Goal: Task Accomplishment & Management: Complete application form

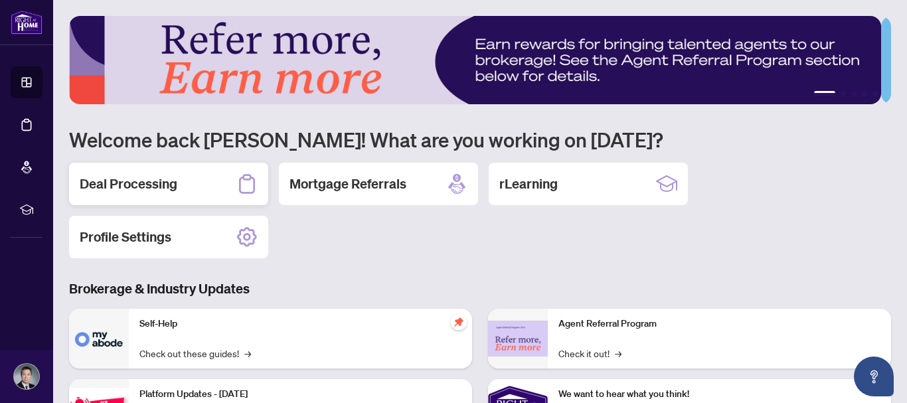
click at [164, 176] on h2 "Deal Processing" at bounding box center [129, 184] width 98 height 19
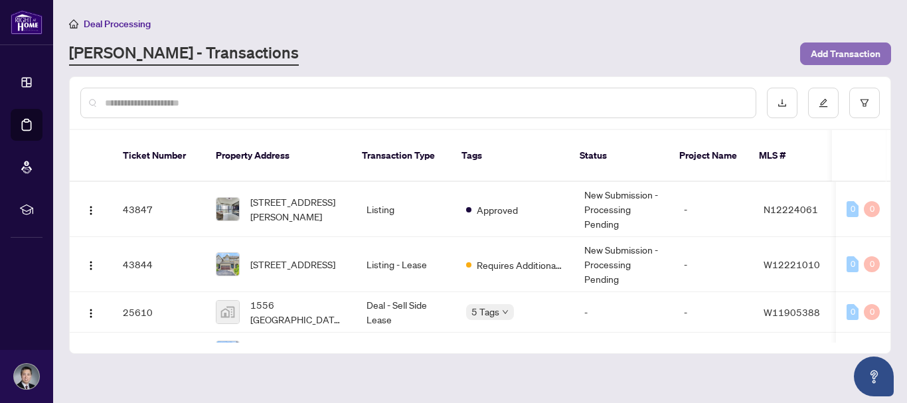
click at [858, 52] on span "Add Transaction" at bounding box center [846, 53] width 70 height 21
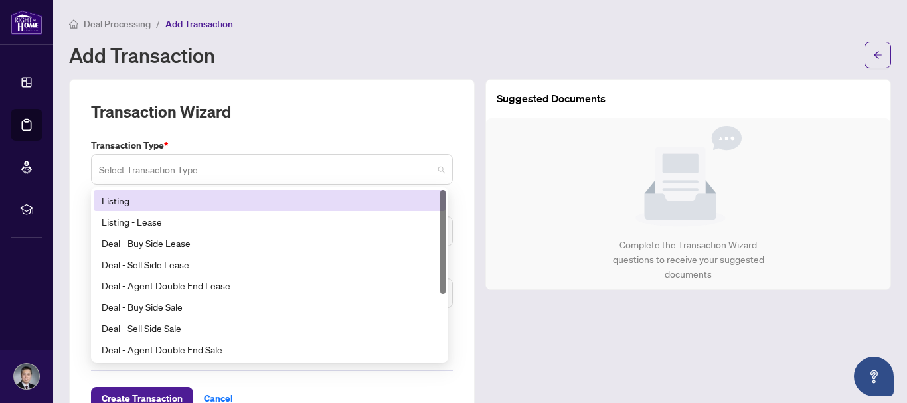
click at [436, 166] on span at bounding box center [272, 169] width 346 height 25
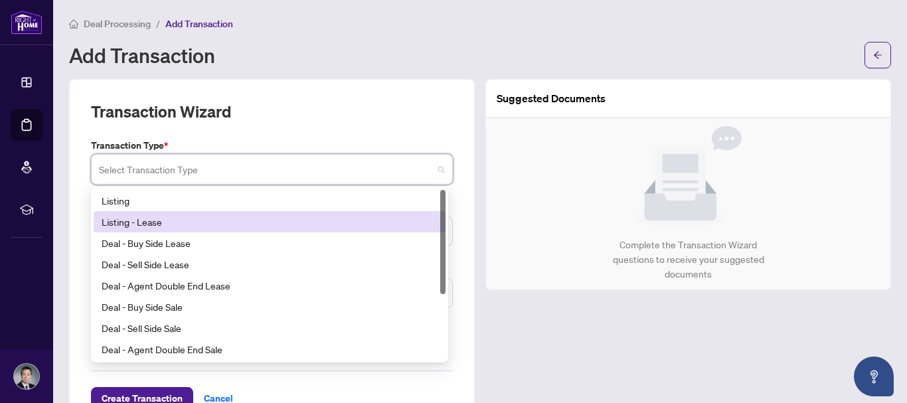
click at [402, 220] on div "Listing - Lease" at bounding box center [270, 221] width 336 height 15
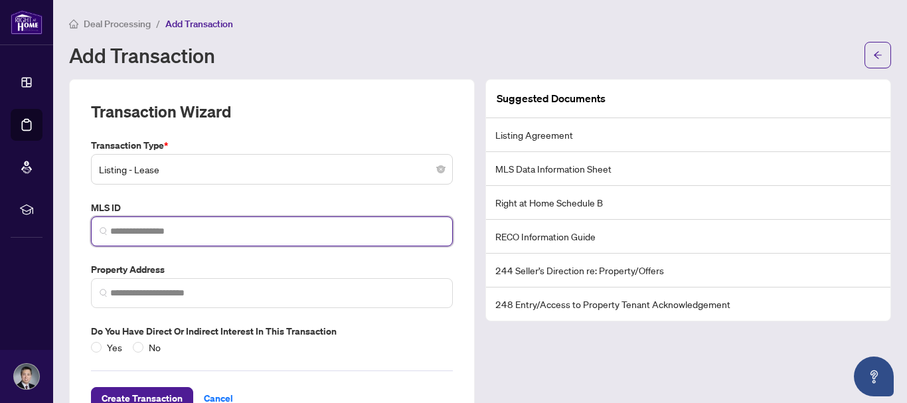
click at [251, 232] on input "search" at bounding box center [277, 231] width 334 height 14
paste input "*********"
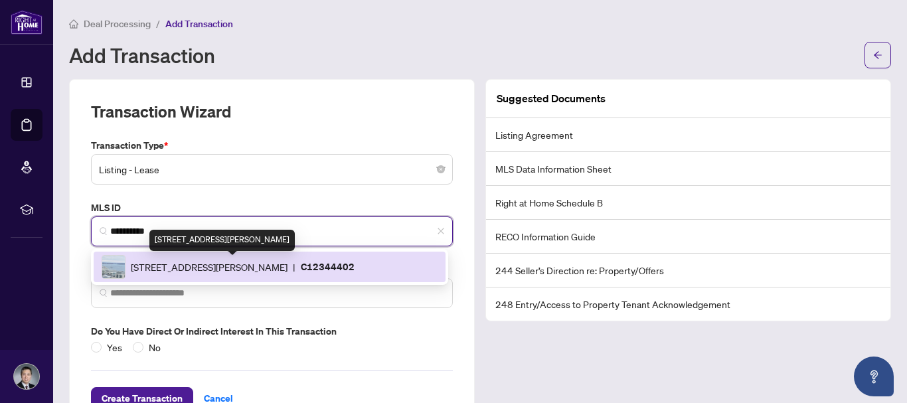
click at [258, 271] on span "38 Iannuzzi St, Toronto, Ontario M5V 0S2, Canada" at bounding box center [209, 267] width 157 height 15
type input "*********"
type input "**********"
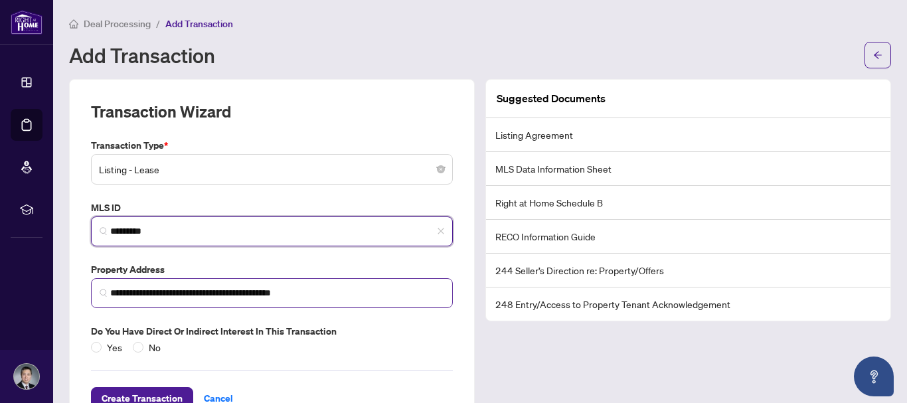
scroll to position [44, 0]
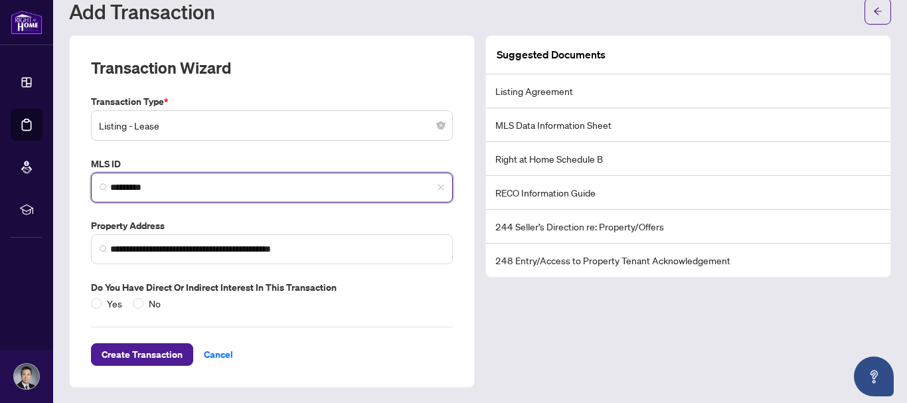
type input "*********"
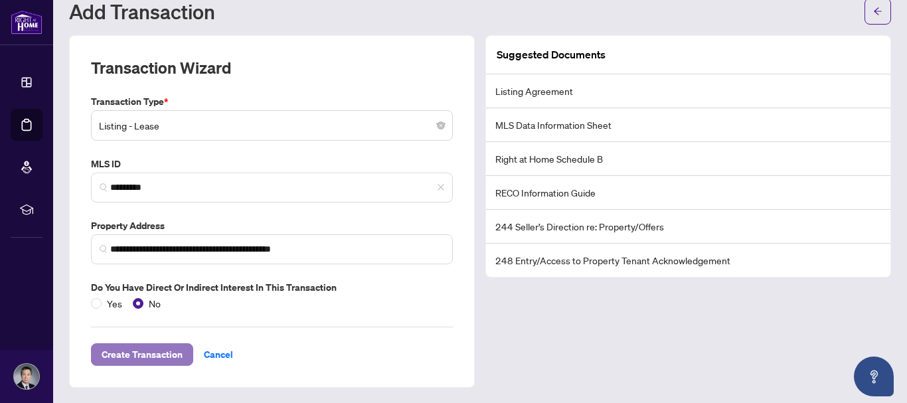
click at [155, 357] on span "Create Transaction" at bounding box center [142, 354] width 81 height 21
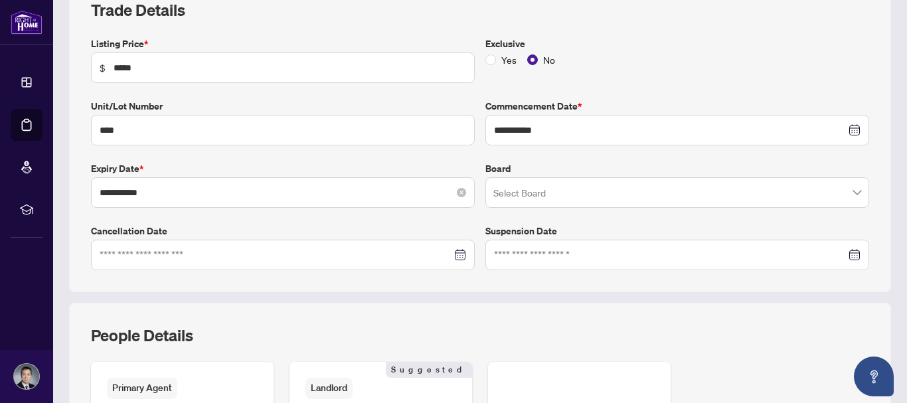
scroll to position [226, 0]
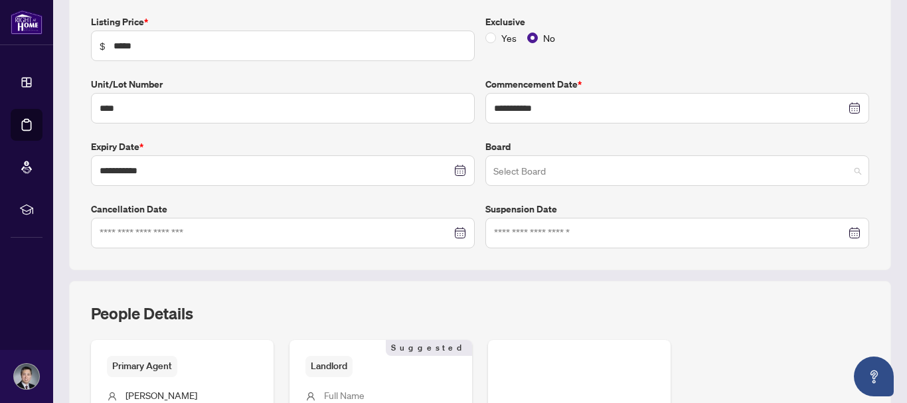
click at [846, 169] on span at bounding box center [677, 170] width 368 height 25
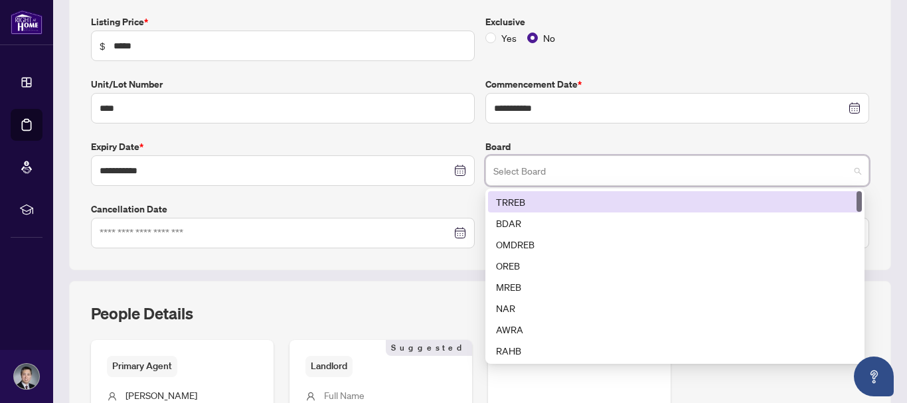
click at [767, 201] on div "TRREB" at bounding box center [675, 202] width 358 height 15
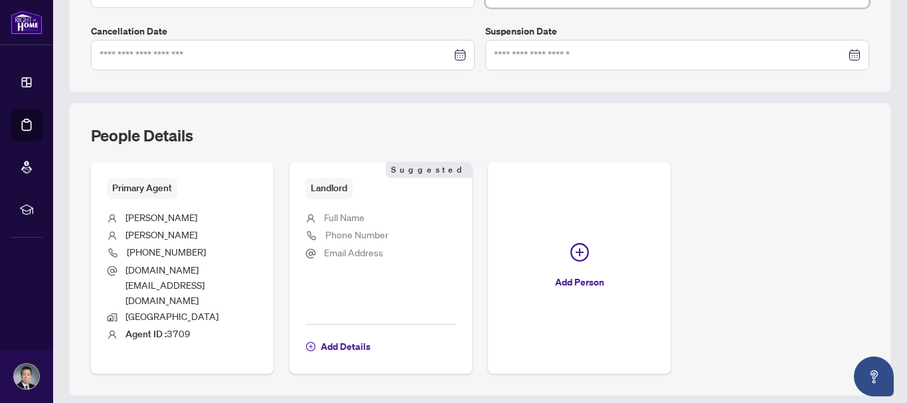
scroll to position [463, 0]
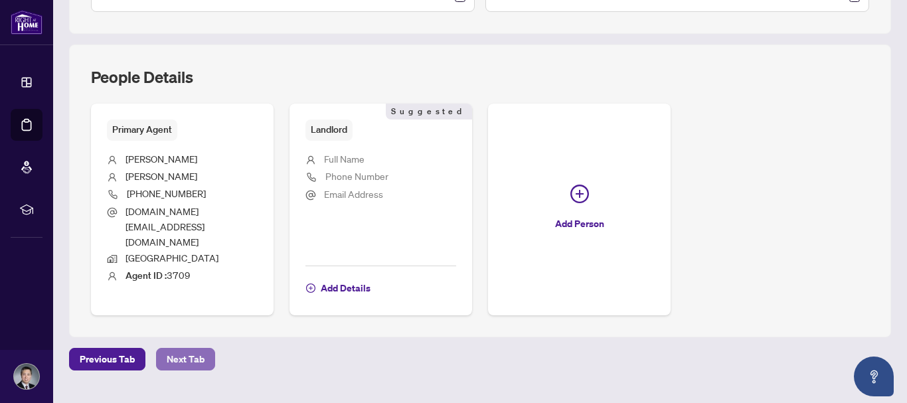
click at [185, 349] on span "Next Tab" at bounding box center [186, 359] width 38 height 21
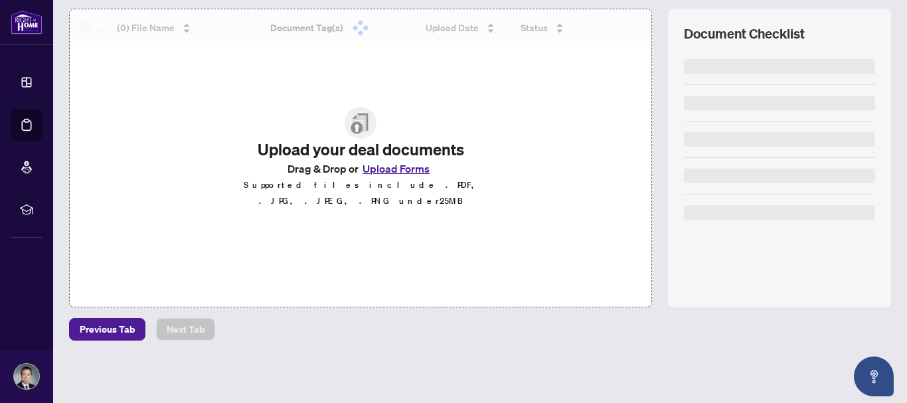
scroll to position [173, 0]
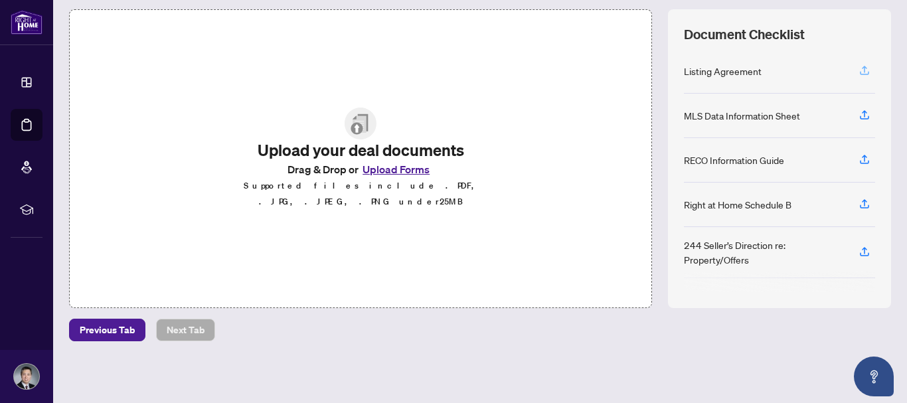
click at [858, 65] on icon "button" at bounding box center [864, 70] width 12 height 12
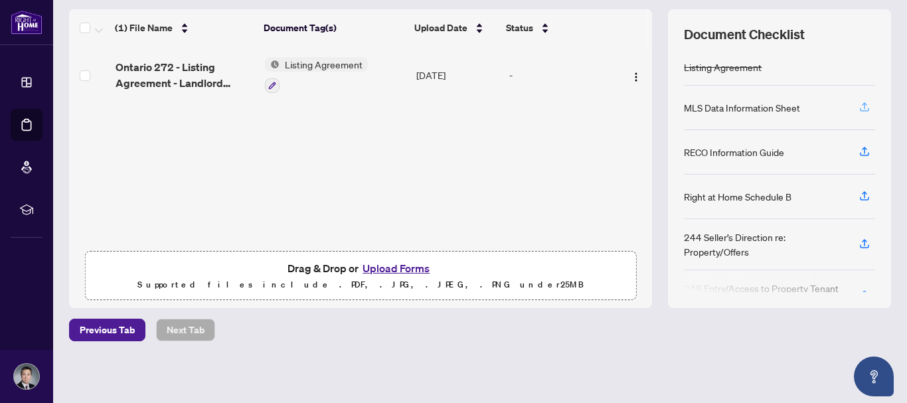
click at [858, 102] on icon "button" at bounding box center [864, 107] width 12 height 12
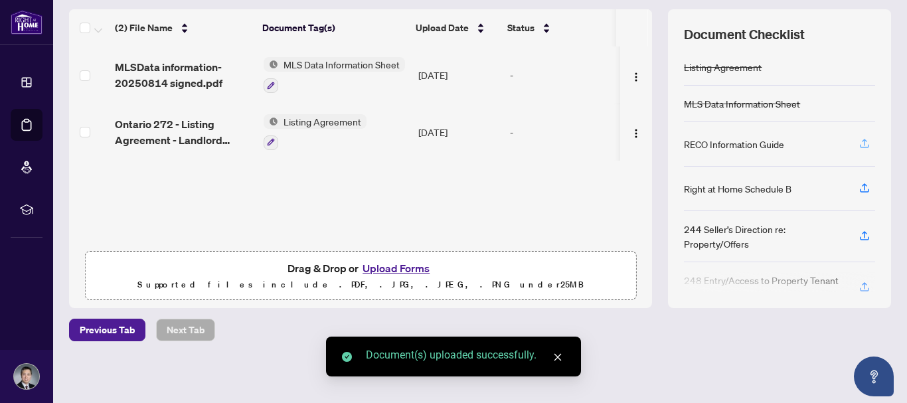
click at [858, 143] on icon "button" at bounding box center [864, 143] width 12 height 12
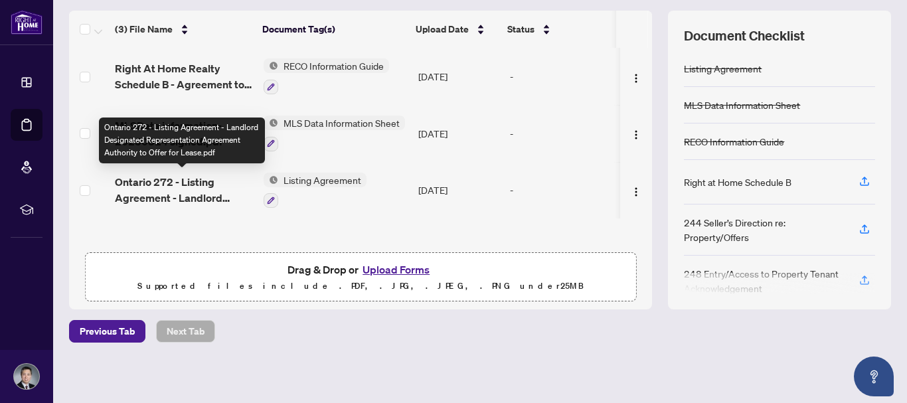
scroll to position [171, 0]
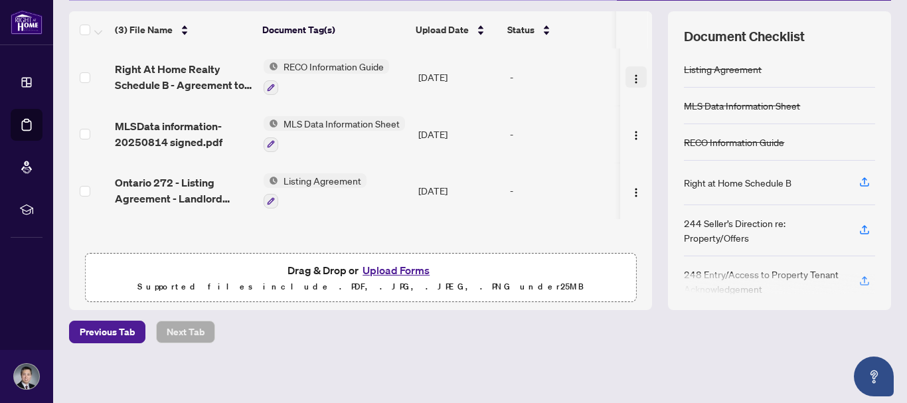
click at [631, 74] on img "button" at bounding box center [636, 79] width 11 height 11
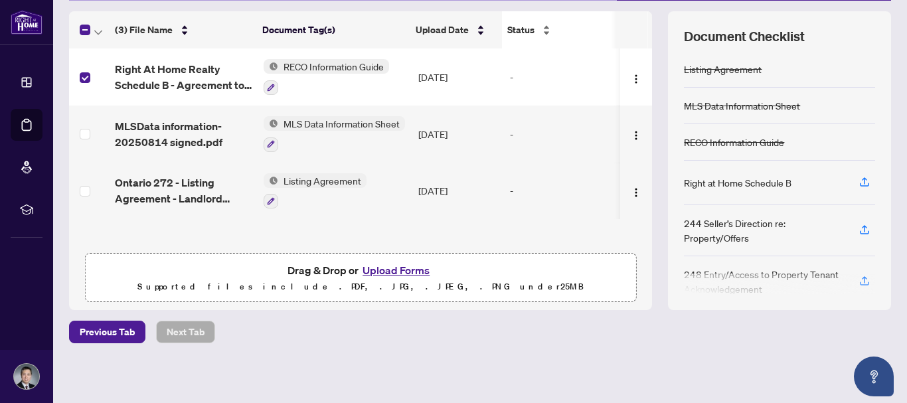
click at [542, 30] on div "Status" at bounding box center [559, 30] width 104 height 15
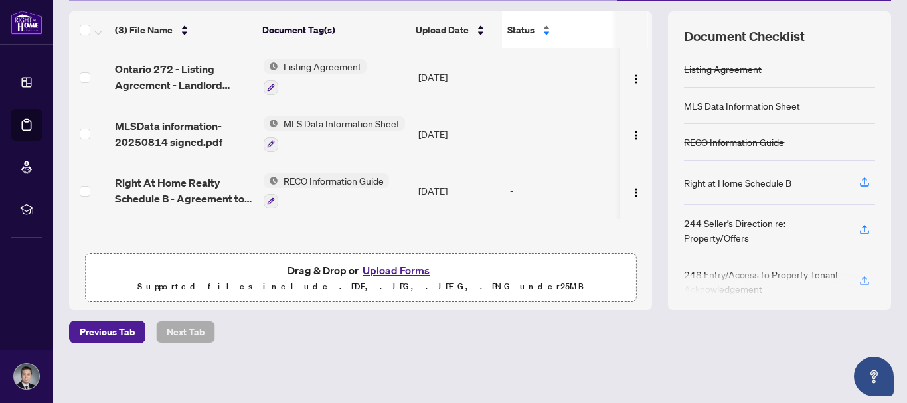
click at [542, 30] on div "Status" at bounding box center [559, 30] width 104 height 15
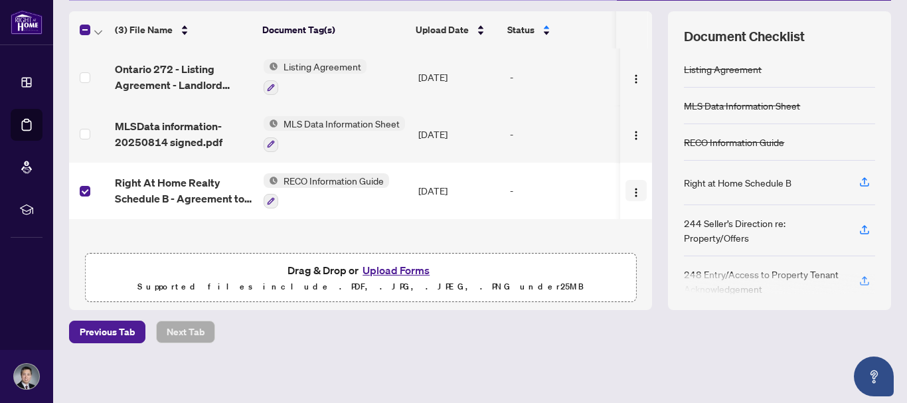
click at [631, 189] on img "button" at bounding box center [636, 192] width 11 height 11
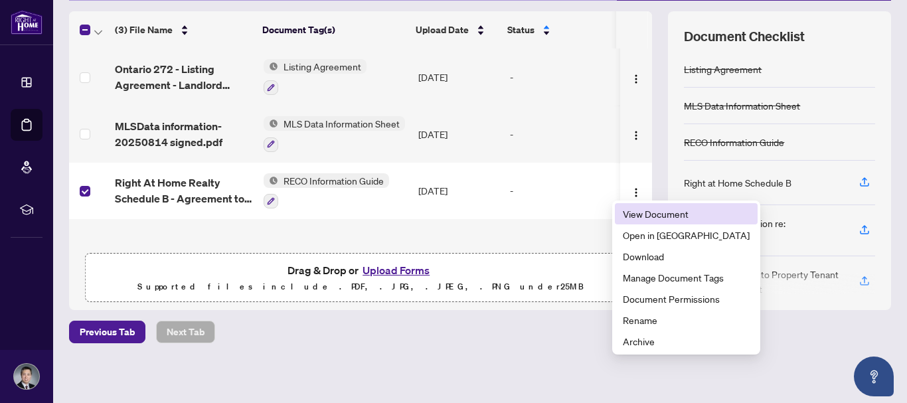
click at [683, 214] on span "View Document" at bounding box center [686, 213] width 127 height 15
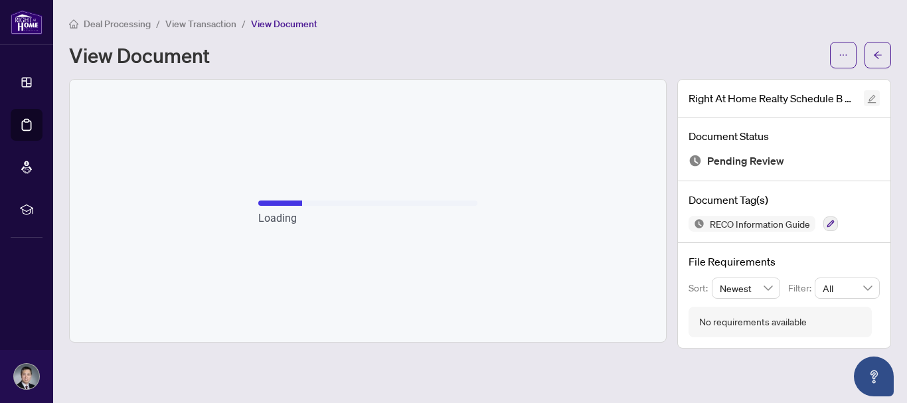
click at [870, 97] on icon "edit" at bounding box center [871, 98] width 9 height 9
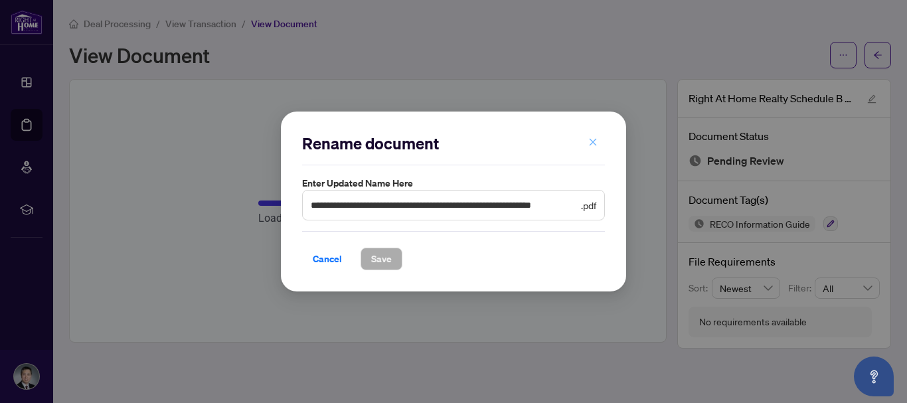
click at [590, 143] on icon "close" at bounding box center [592, 141] width 9 height 9
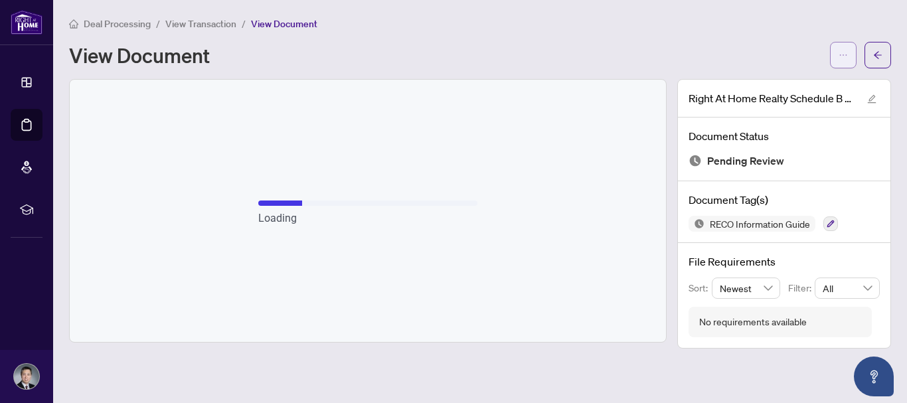
click at [841, 53] on icon "ellipsis" at bounding box center [843, 54] width 9 height 9
click at [666, 37] on div "Deal Processing / View Transaction / View Document View Document" at bounding box center [480, 42] width 822 height 52
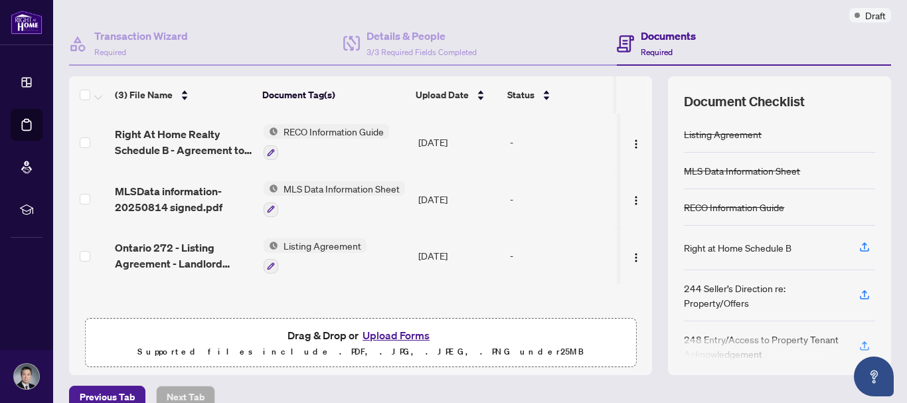
scroll to position [108, 0]
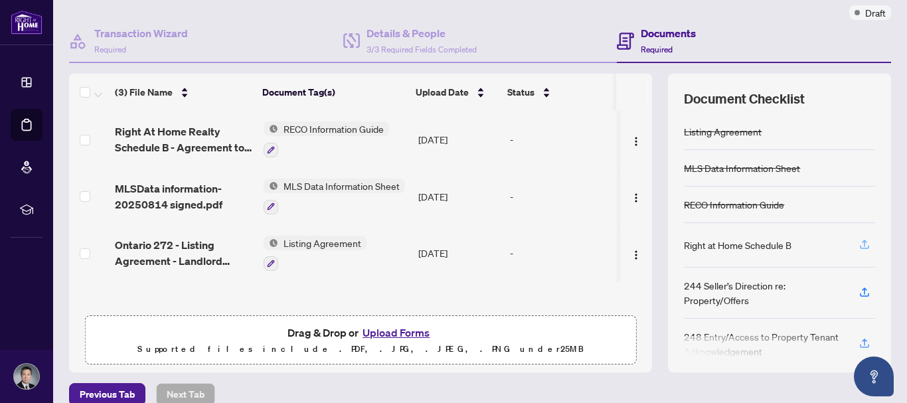
click at [858, 242] on icon "button" at bounding box center [864, 244] width 12 height 12
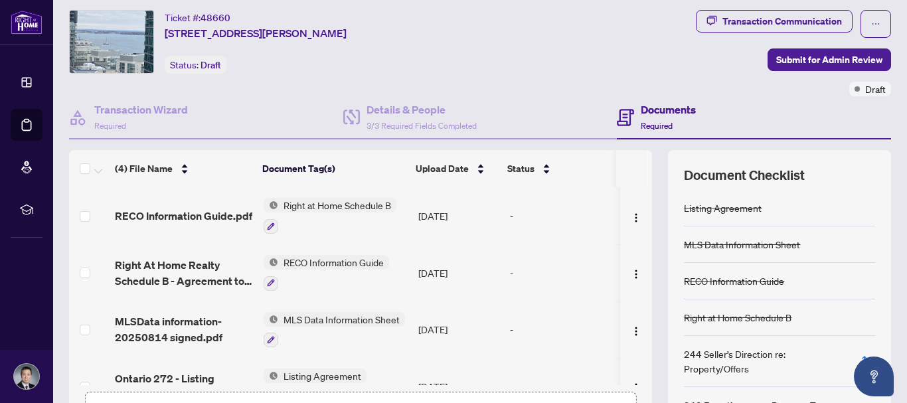
scroll to position [28, 0]
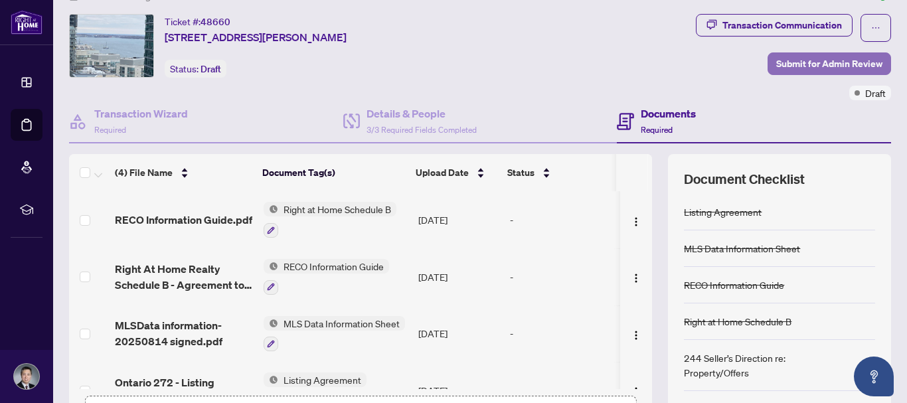
click at [826, 62] on span "Submit for Admin Review" at bounding box center [829, 63] width 106 height 21
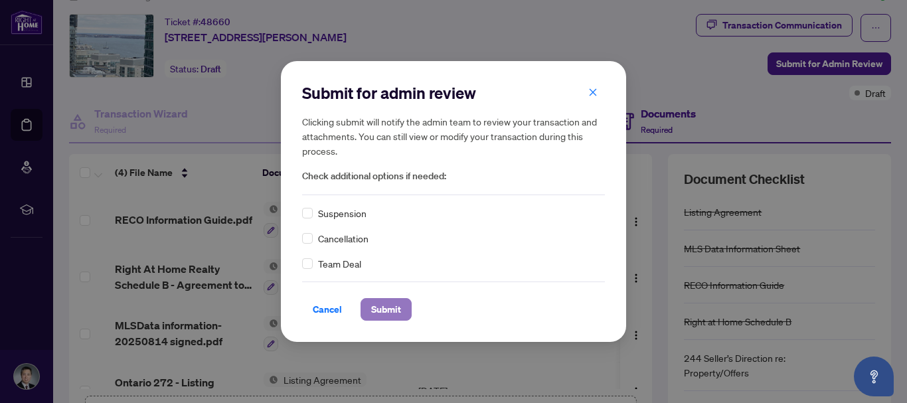
click at [389, 305] on span "Submit" at bounding box center [386, 309] width 30 height 21
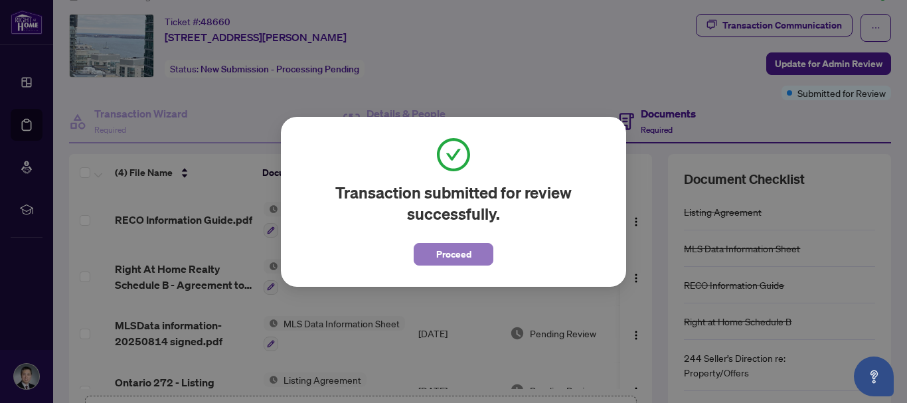
click at [473, 253] on button "Proceed" at bounding box center [454, 254] width 80 height 23
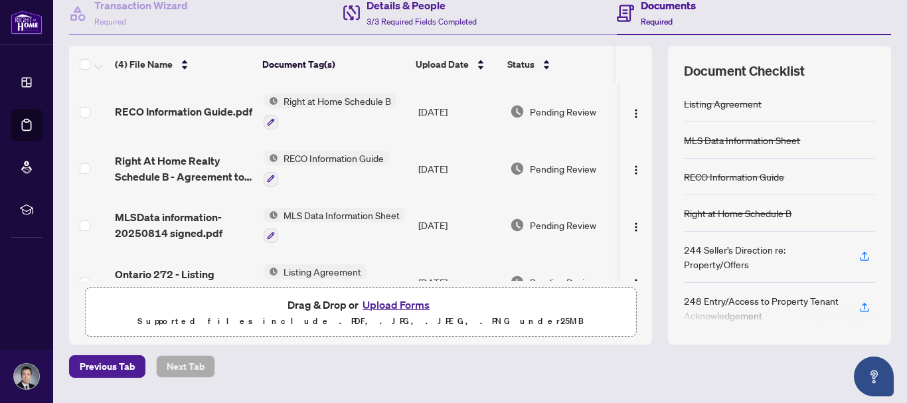
scroll to position [0, 0]
